Goal: Task Accomplishment & Management: Complete application form

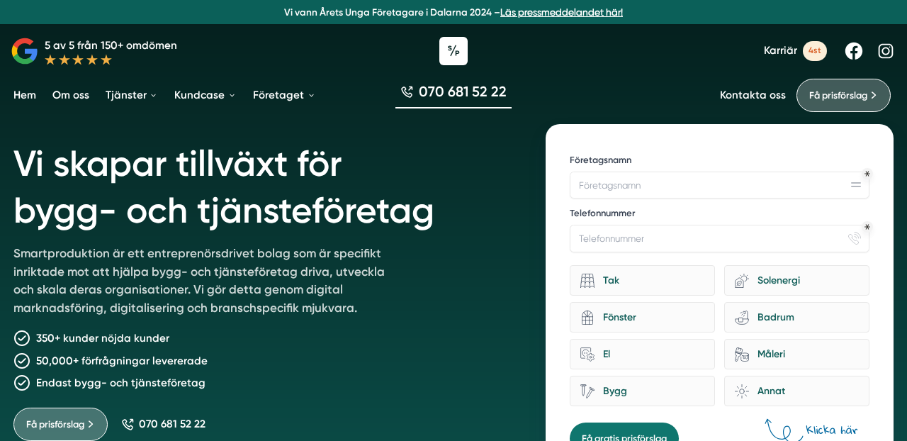
click at [782, 50] on span "Karriär" at bounding box center [780, 50] width 33 height 13
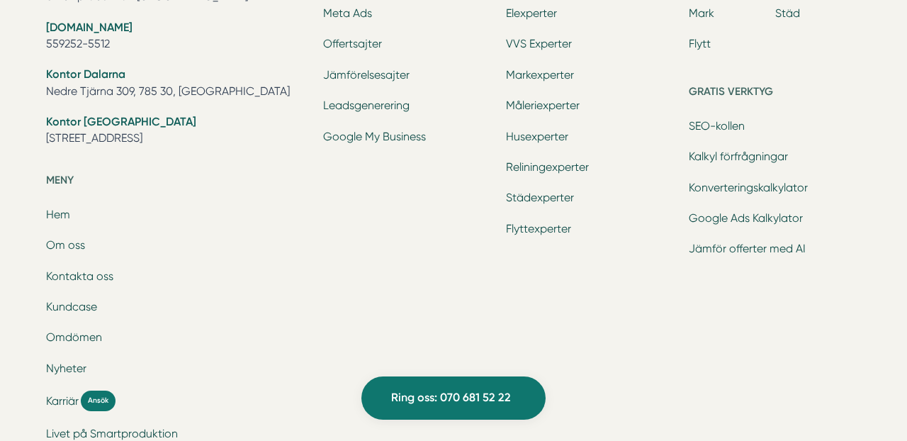
scroll to position [5845, 0]
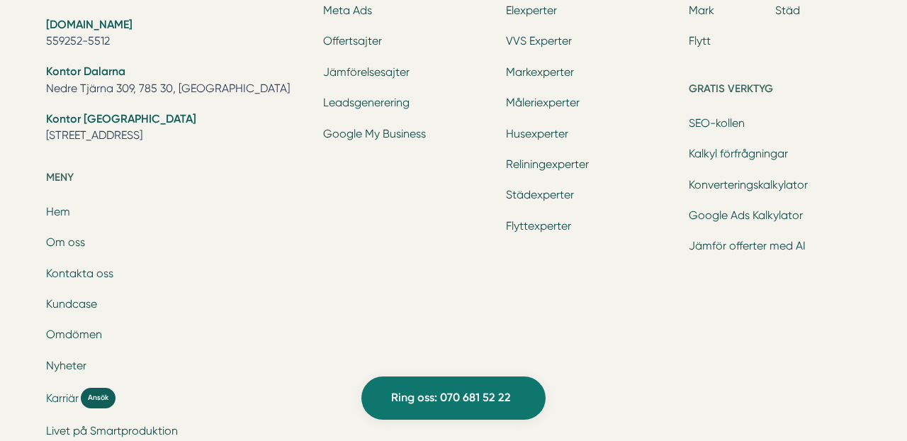
click at [108, 388] on span "Ansök" at bounding box center [98, 398] width 35 height 21
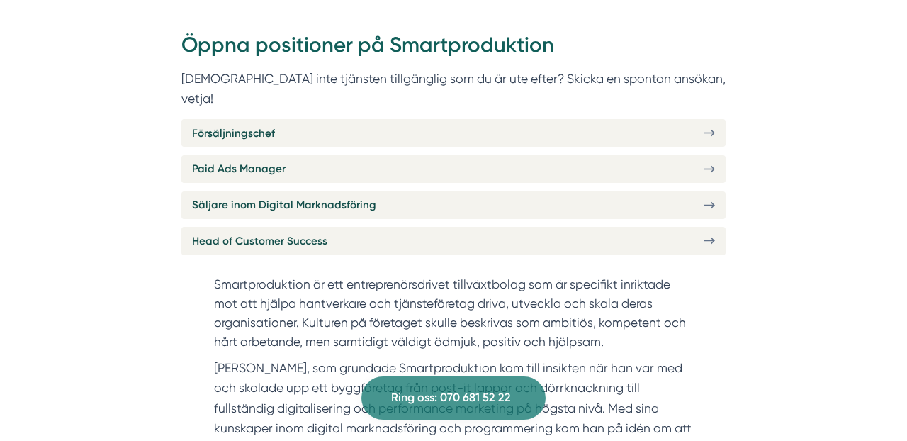
scroll to position [454, 0]
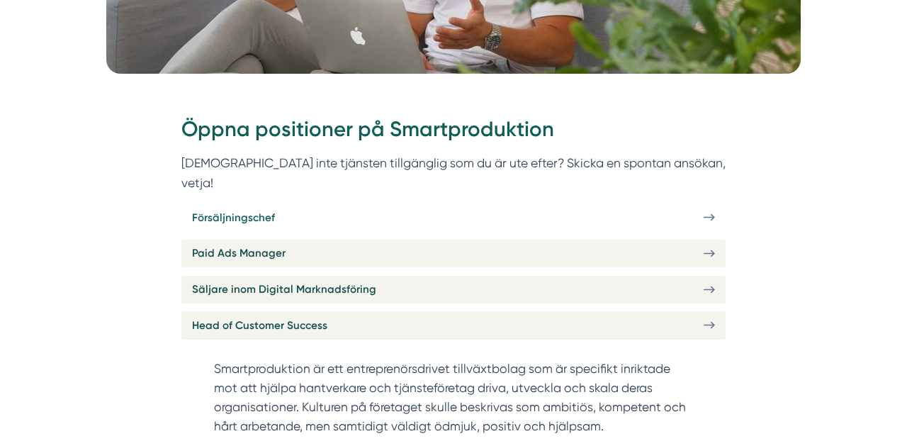
click at [271, 209] on span "Försäljningschef" at bounding box center [233, 217] width 83 height 17
